Goal: Information Seeking & Learning: Learn about a topic

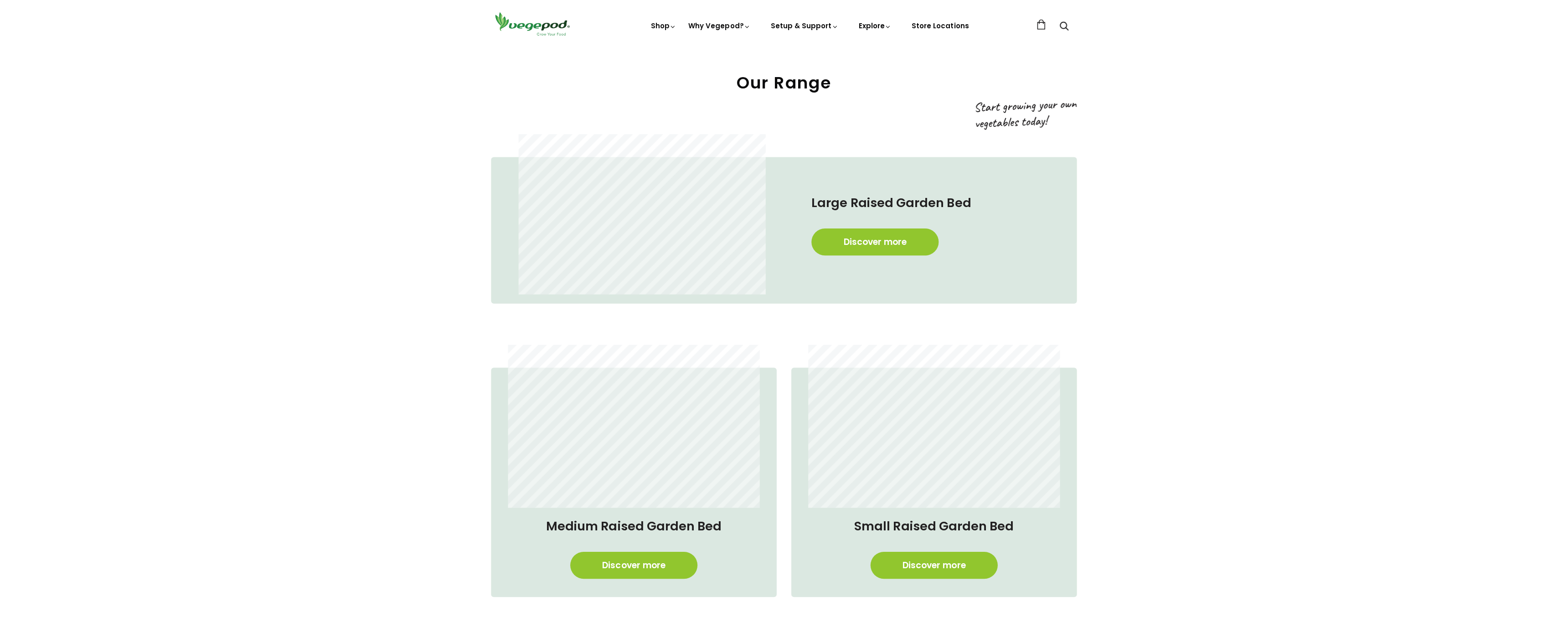
scroll to position [540, 0]
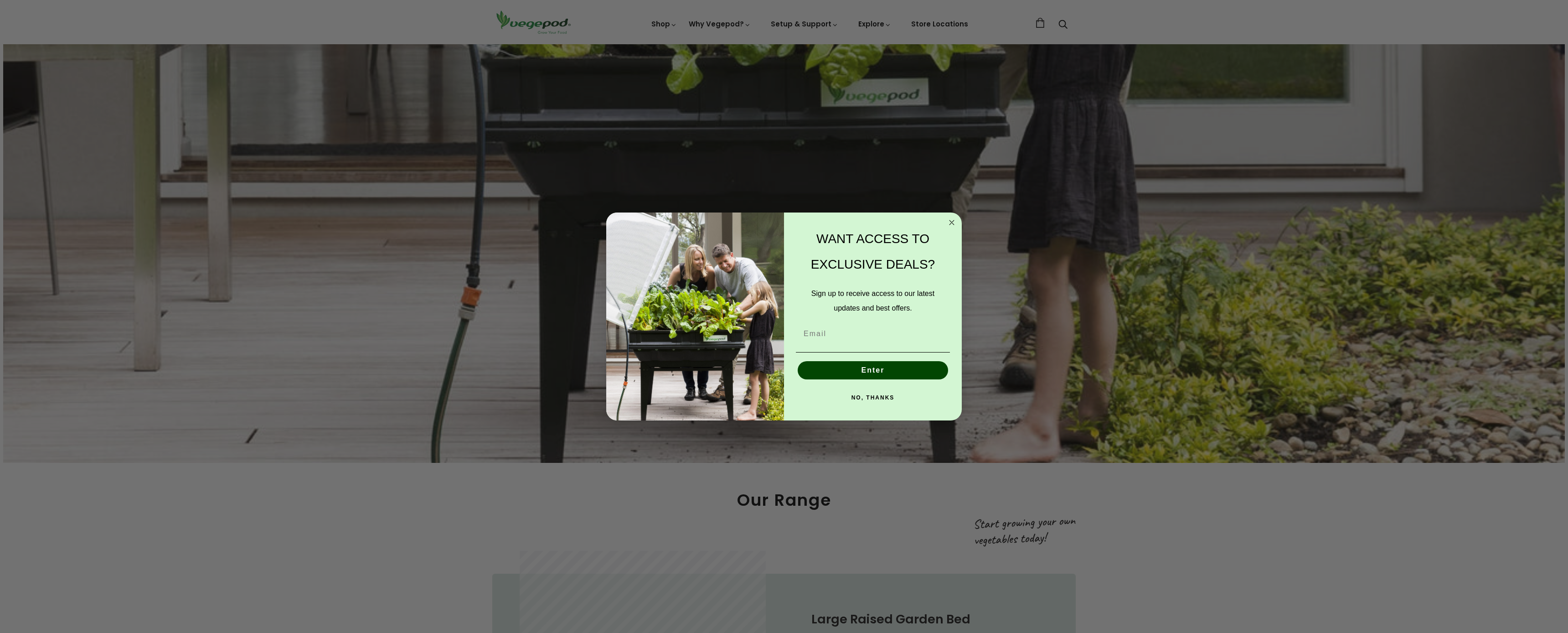
click at [948, 223] on circle "Close dialog" at bounding box center [952, 222] width 11 height 11
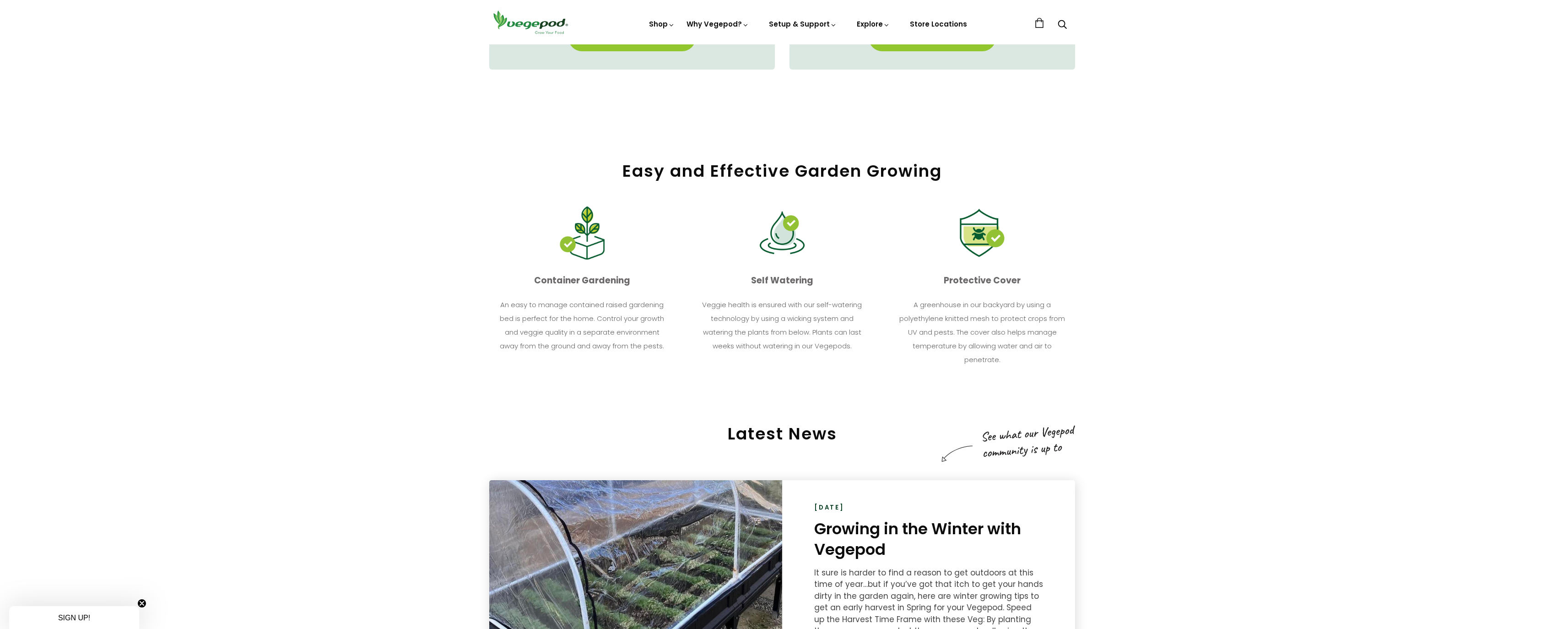
scroll to position [1188, 2]
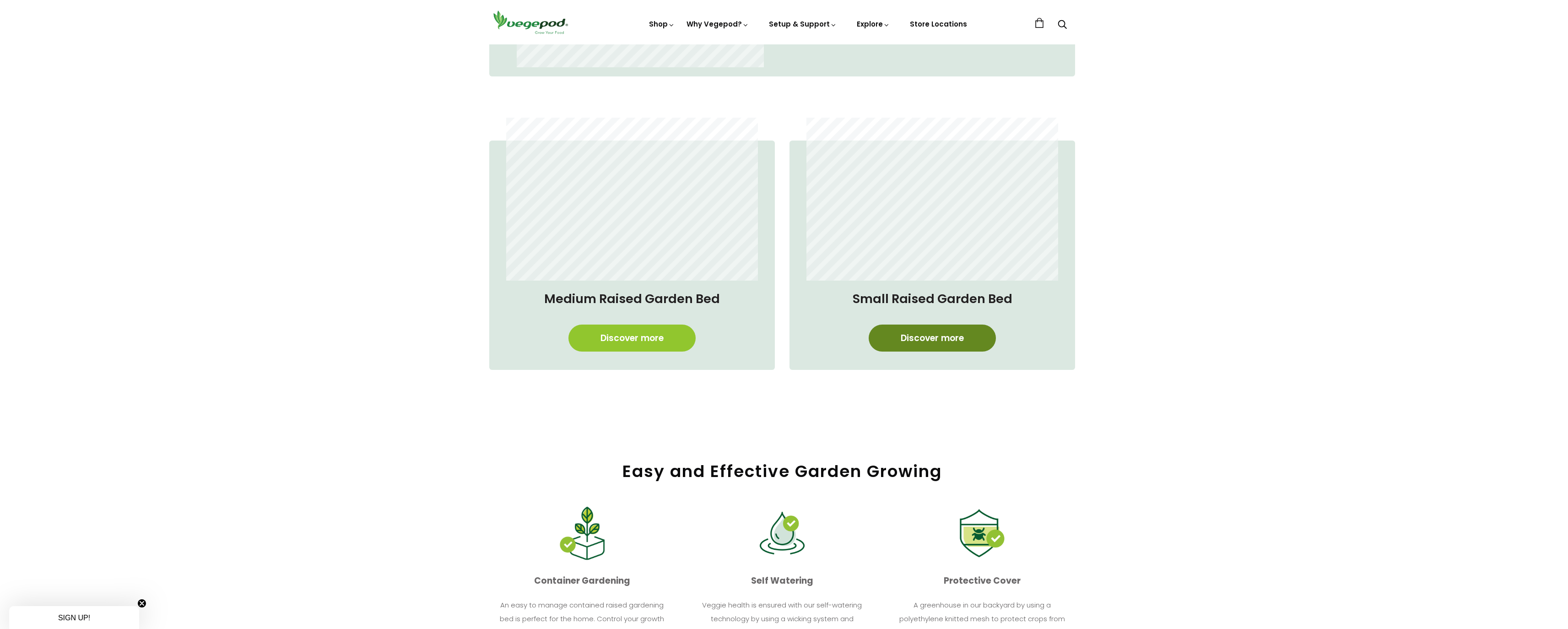
click at [940, 342] on link "Discover more" at bounding box center [932, 338] width 127 height 27
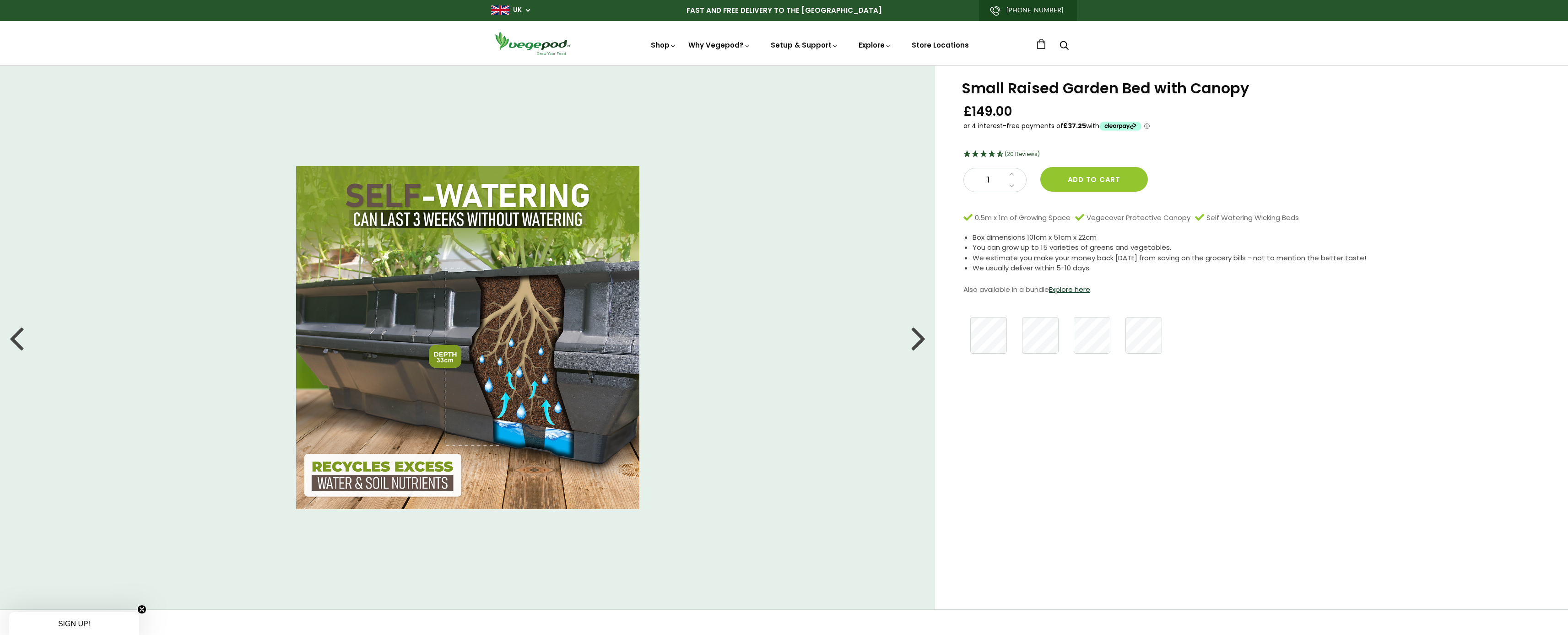
click at [912, 337] on div at bounding box center [918, 338] width 15 height 41
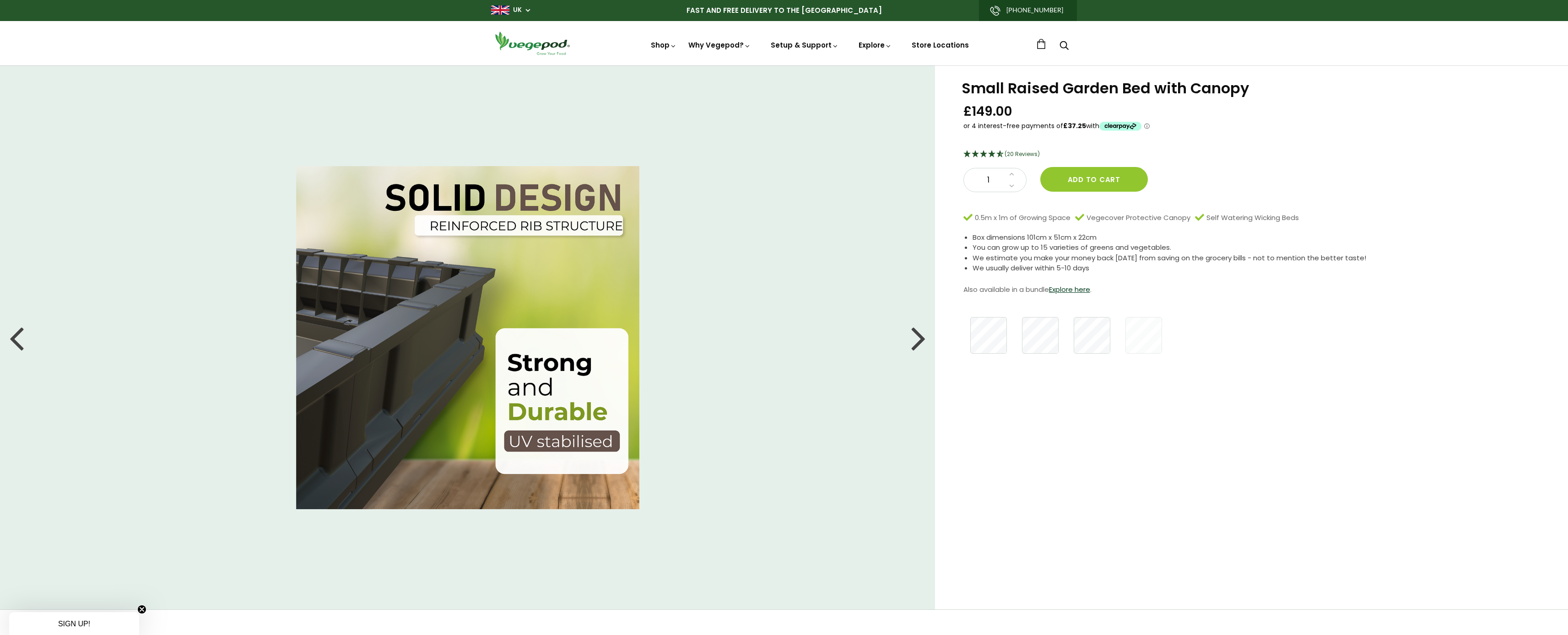
click at [912, 336] on div at bounding box center [918, 338] width 15 height 41
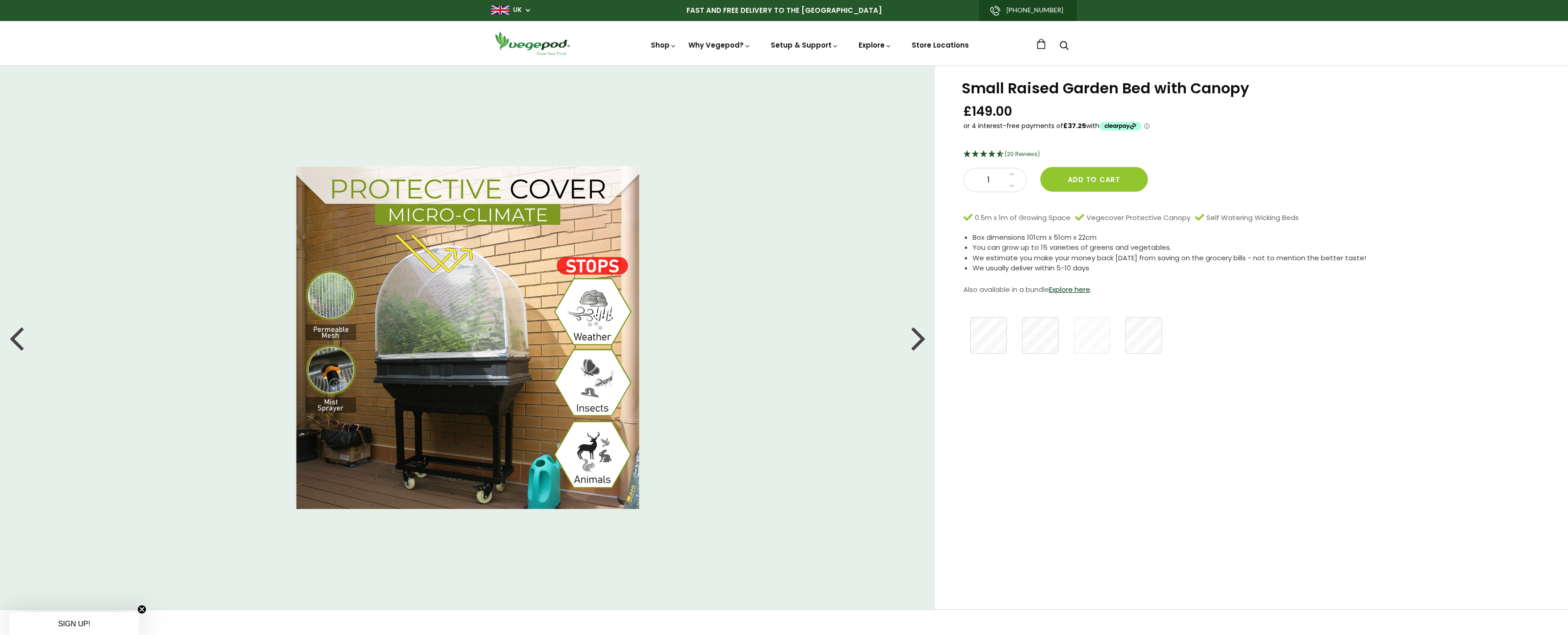
click at [912, 336] on div at bounding box center [918, 338] width 15 height 41
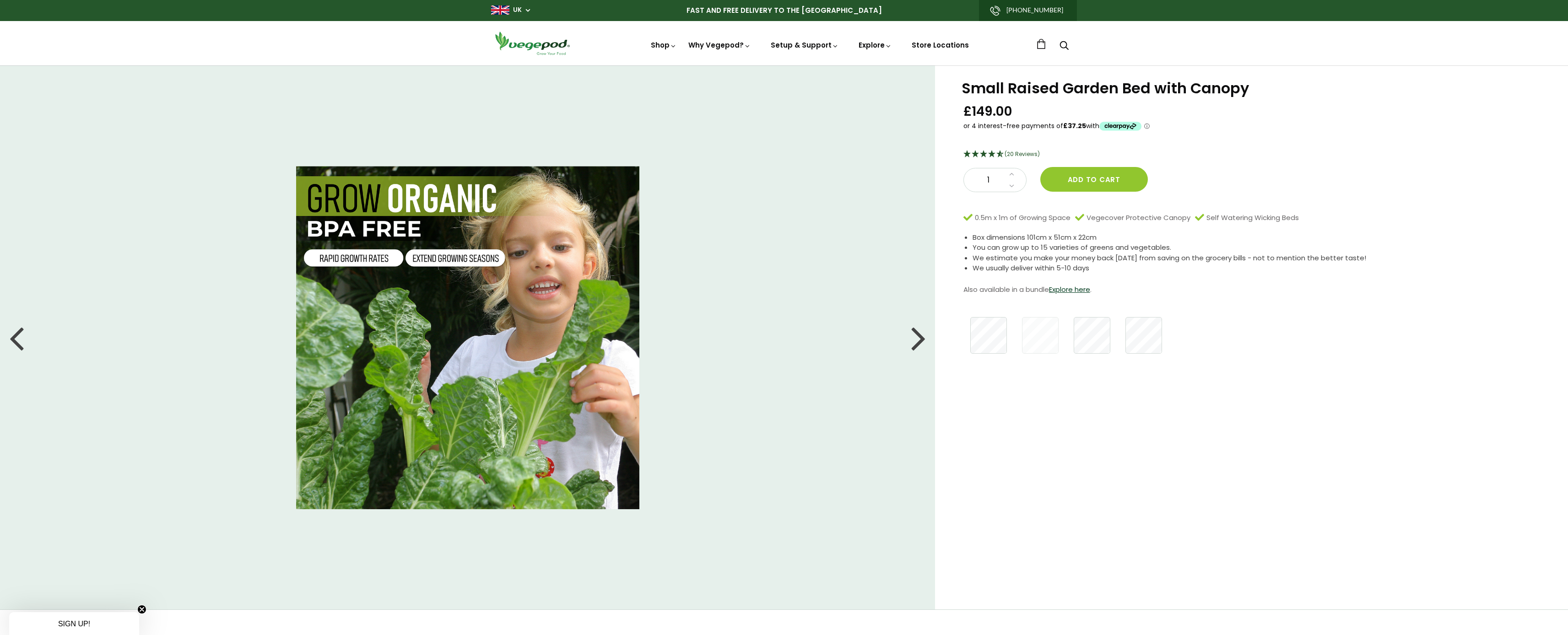
click at [912, 337] on div at bounding box center [918, 338] width 15 height 41
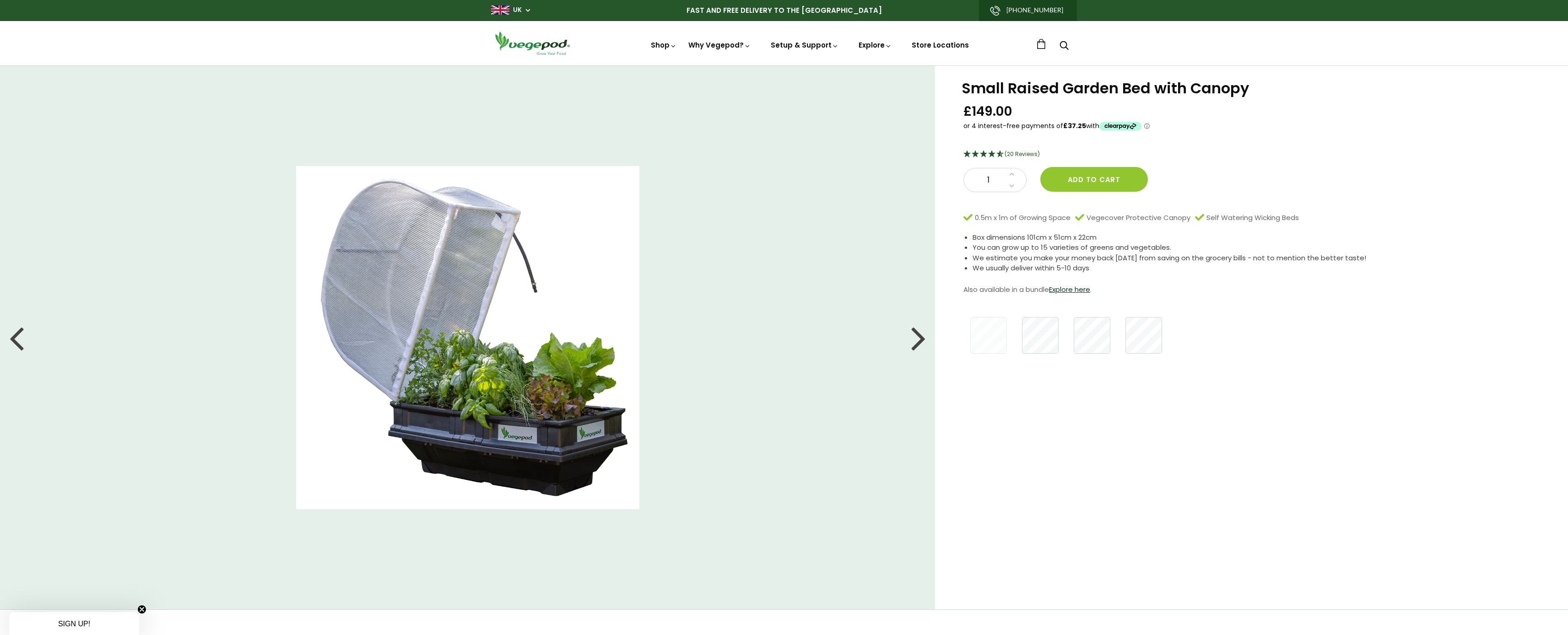
click at [912, 337] on div at bounding box center [918, 338] width 15 height 41
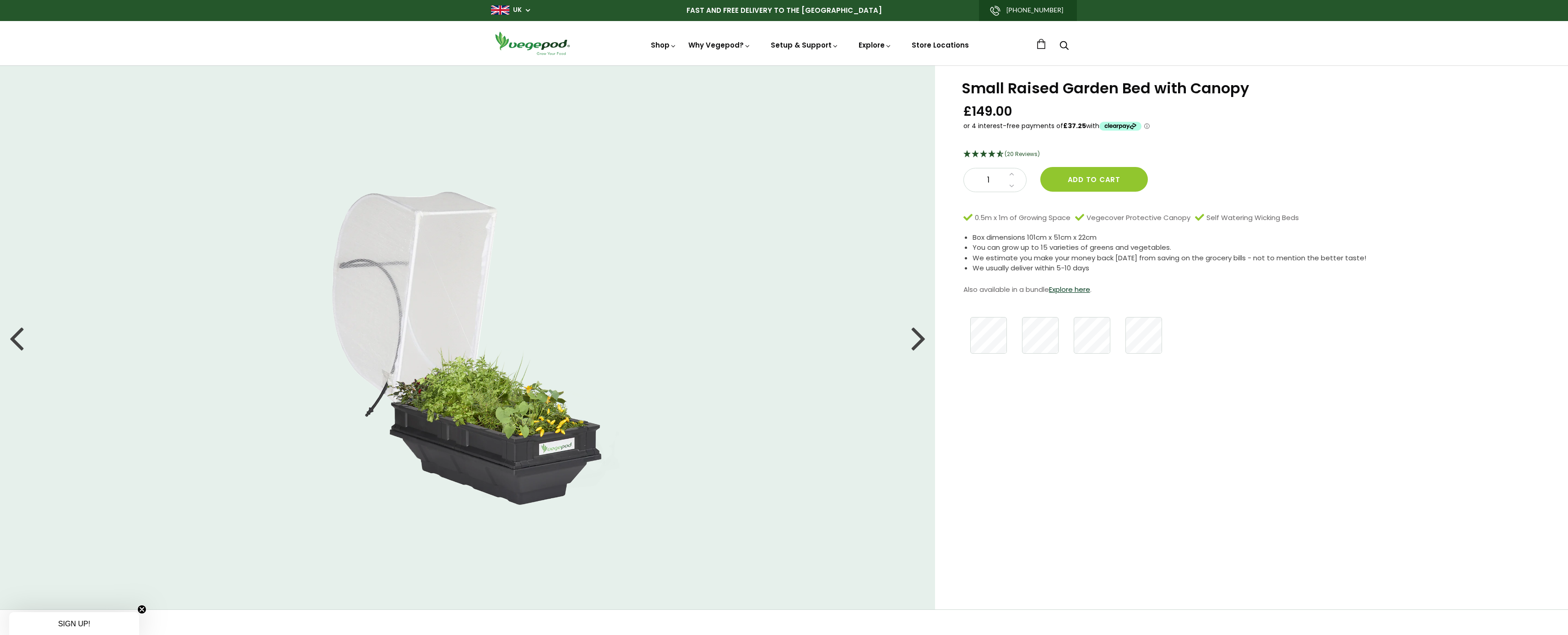
click at [912, 337] on div at bounding box center [918, 338] width 15 height 41
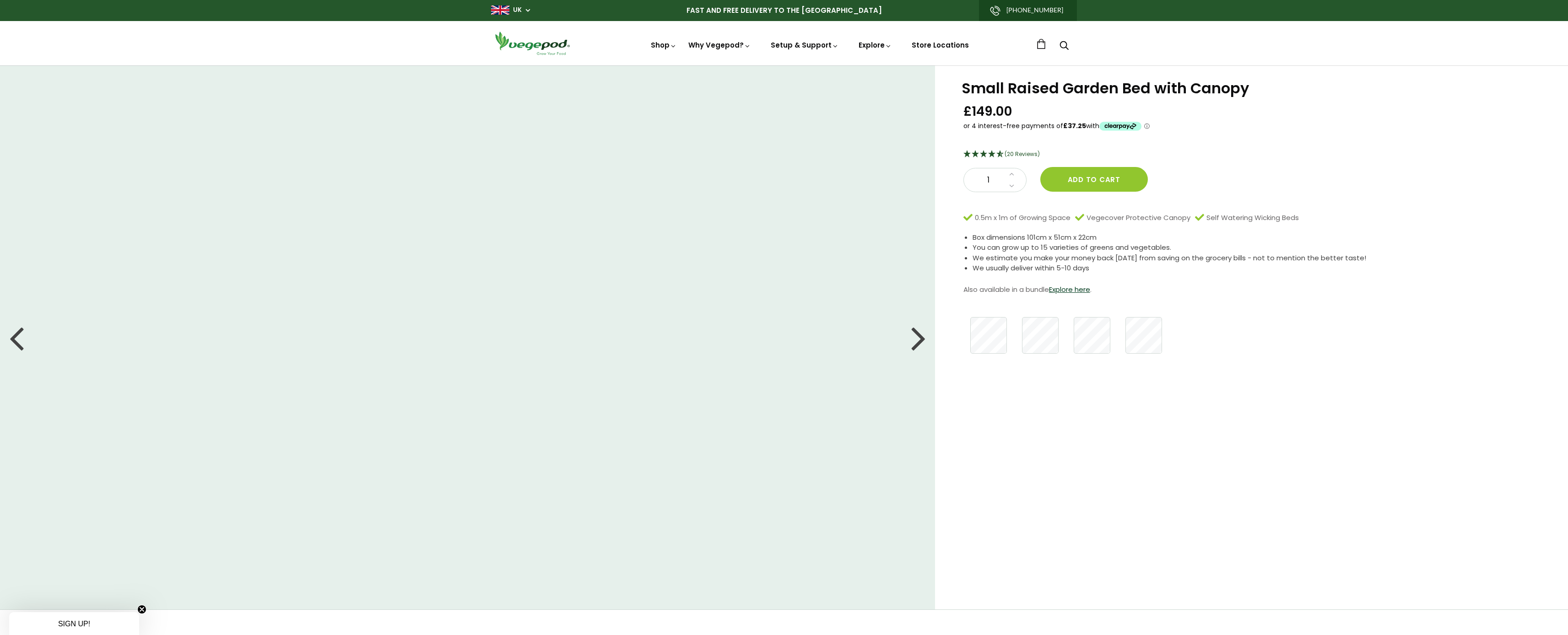
click at [912, 337] on div at bounding box center [918, 338] width 15 height 41
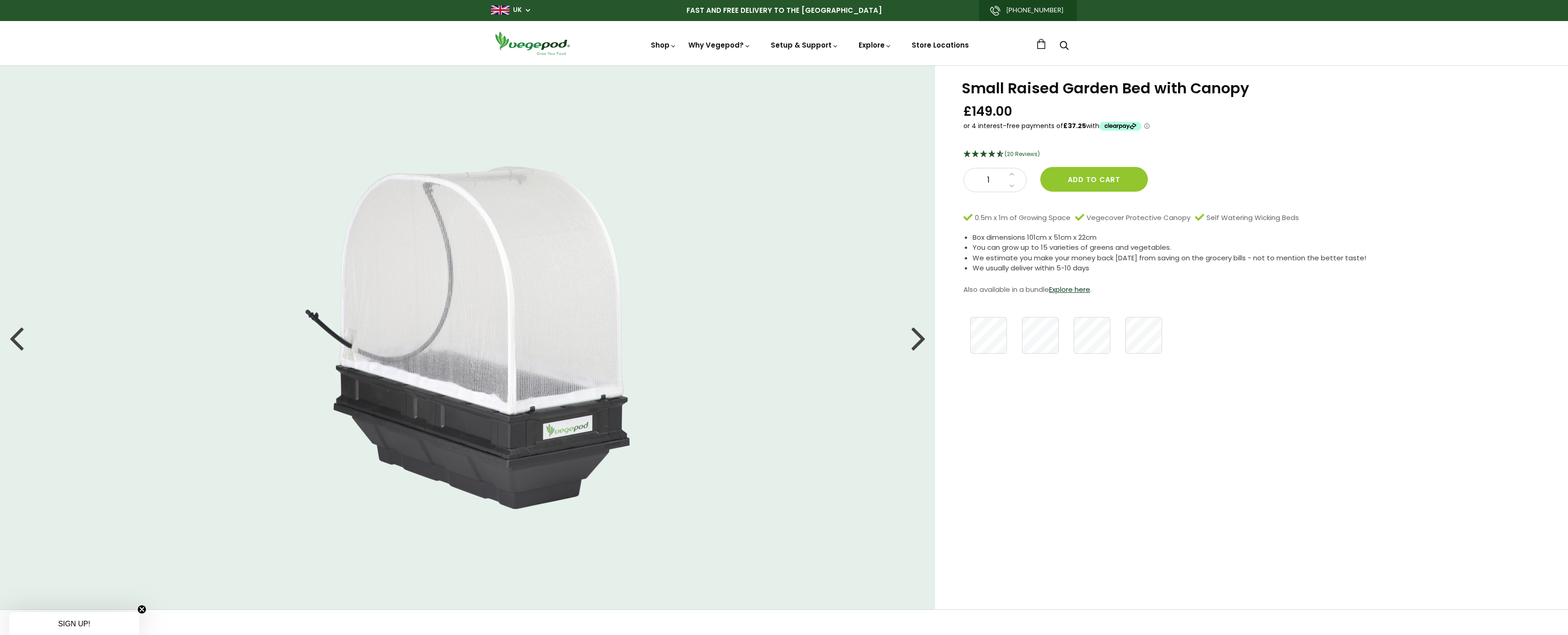
click at [912, 337] on div at bounding box center [918, 338] width 15 height 41
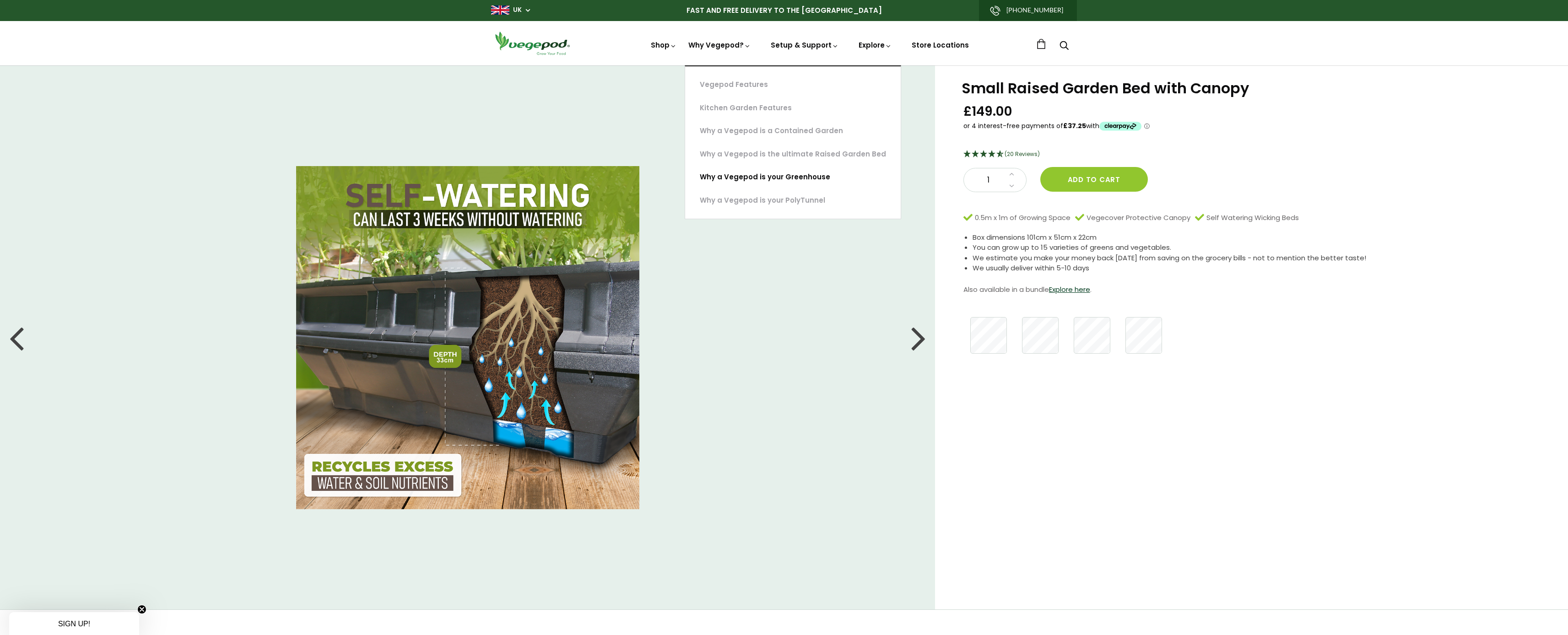
click at [756, 176] on link "Why a Vegepod is your Greenhouse" at bounding box center [792, 177] width 215 height 23
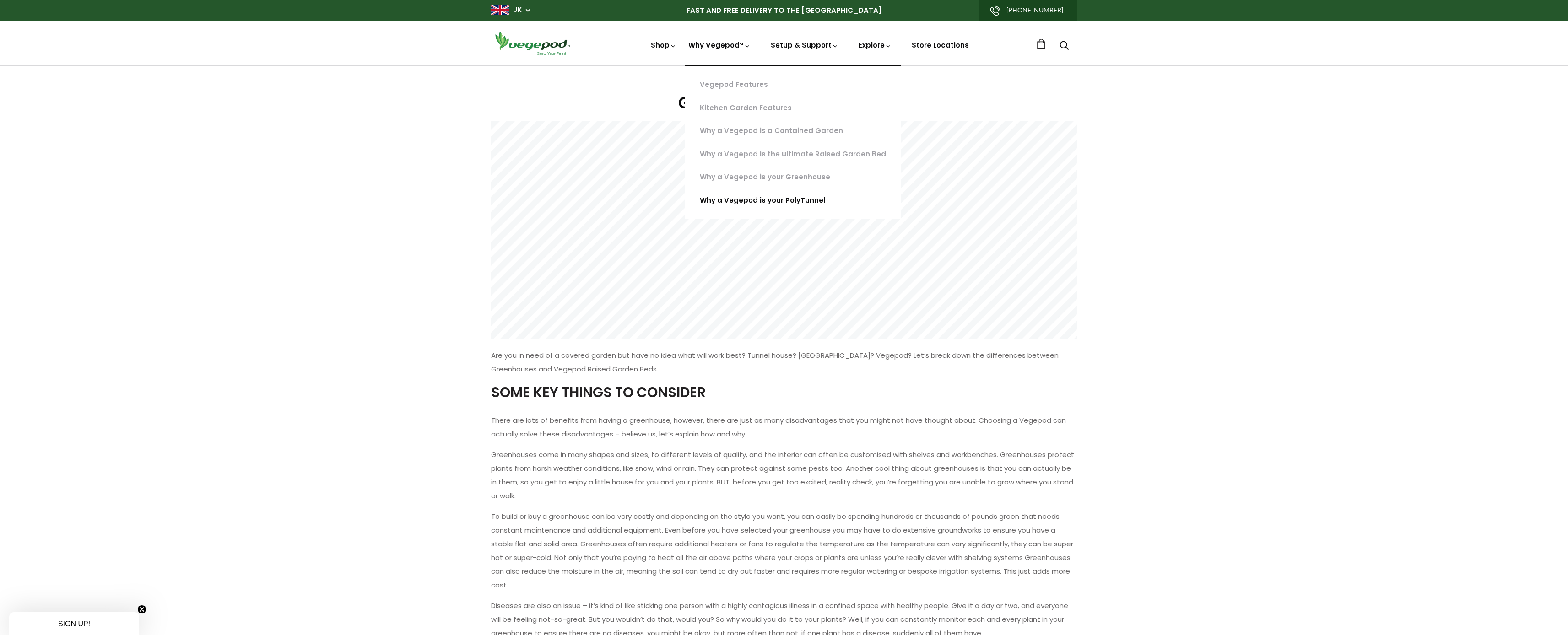
click at [739, 203] on link "Why a Vegepod is your PolyTunnel" at bounding box center [792, 201] width 215 height 23
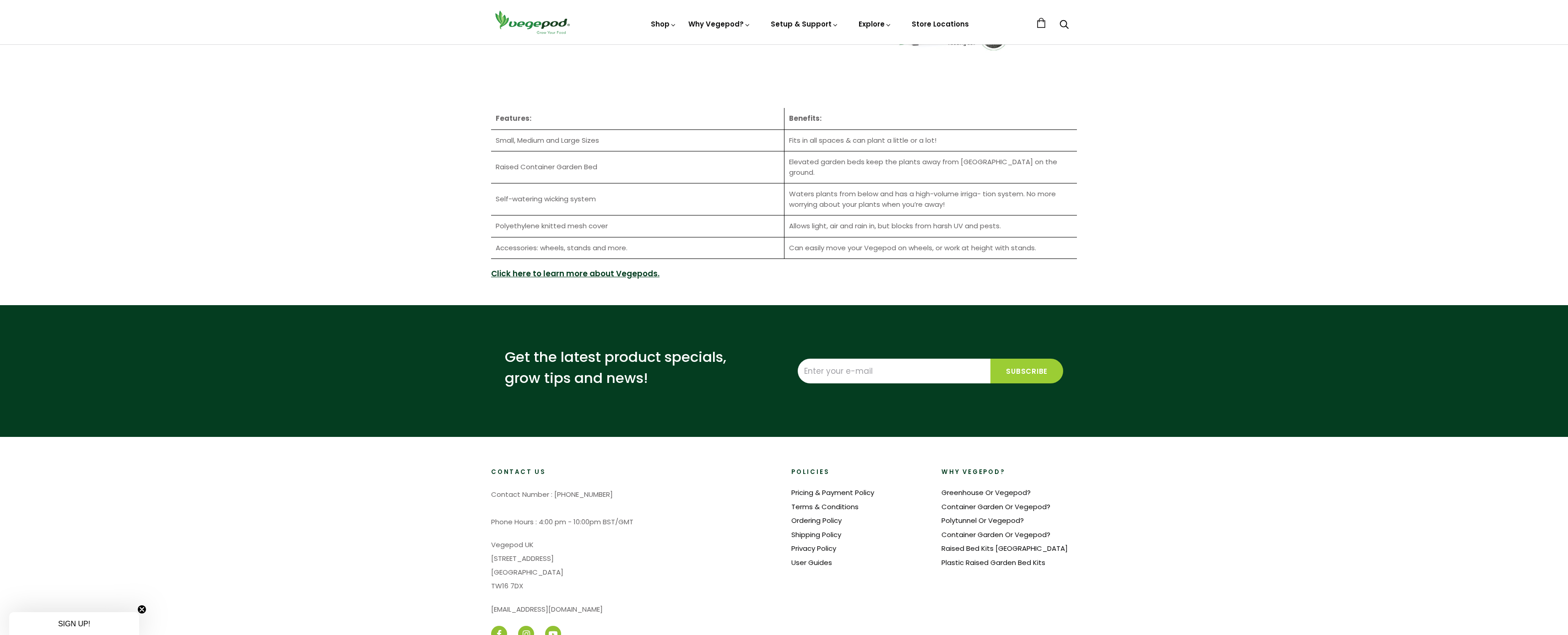
scroll to position [1111, 0]
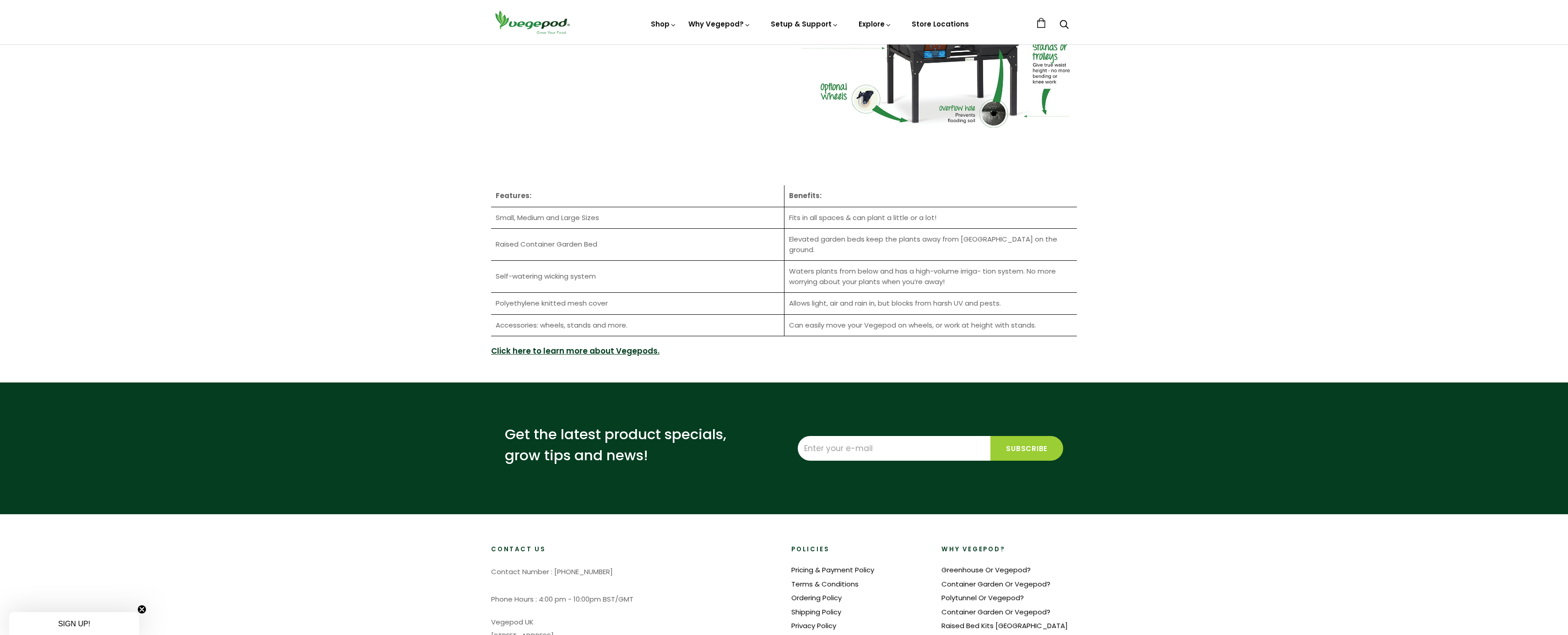
click at [627, 345] on link "Click here to learn more about Vegepods." at bounding box center [575, 352] width 169 height 12
